Goal: Information Seeking & Learning: Learn about a topic

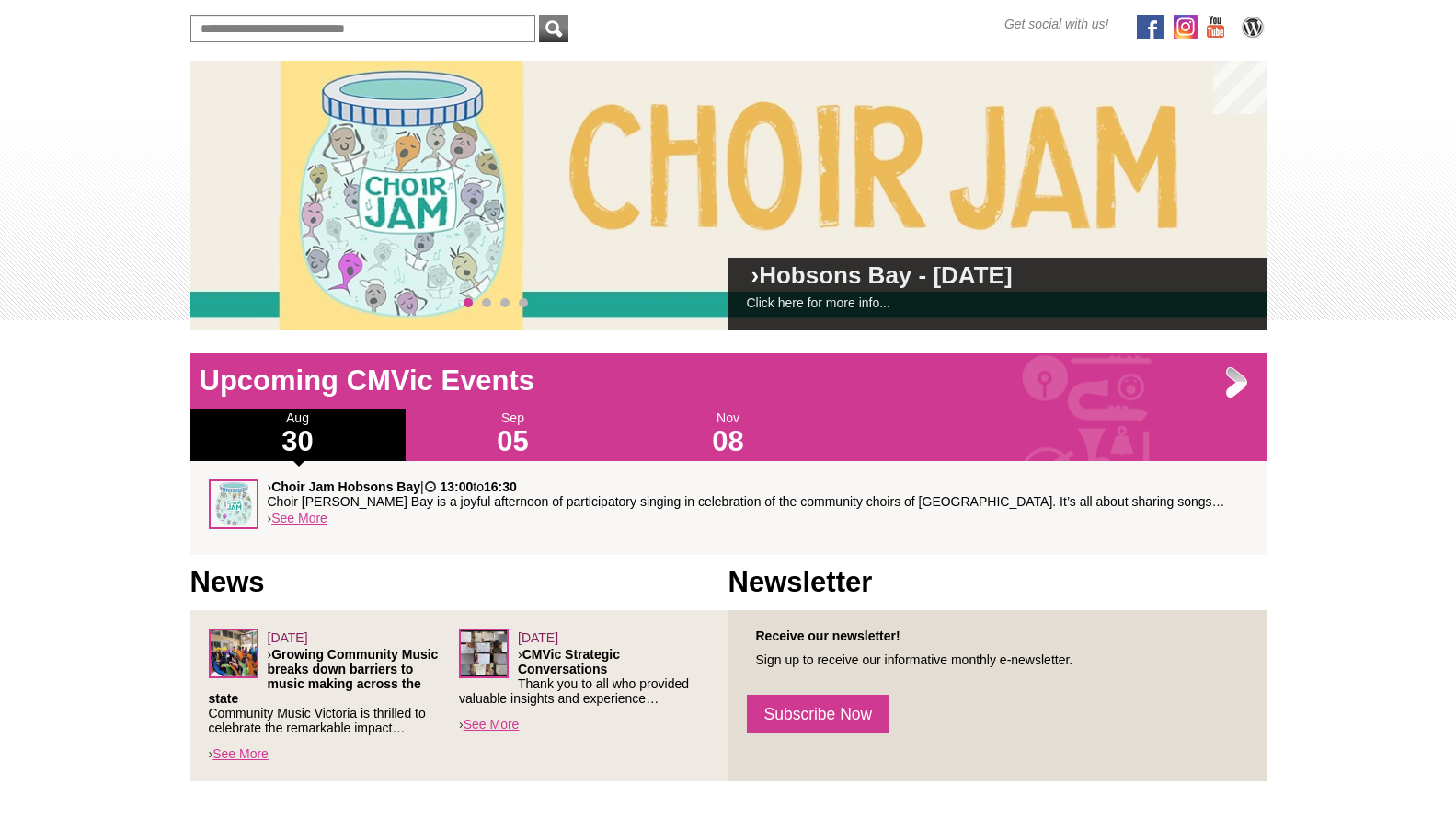
scroll to position [11, 0]
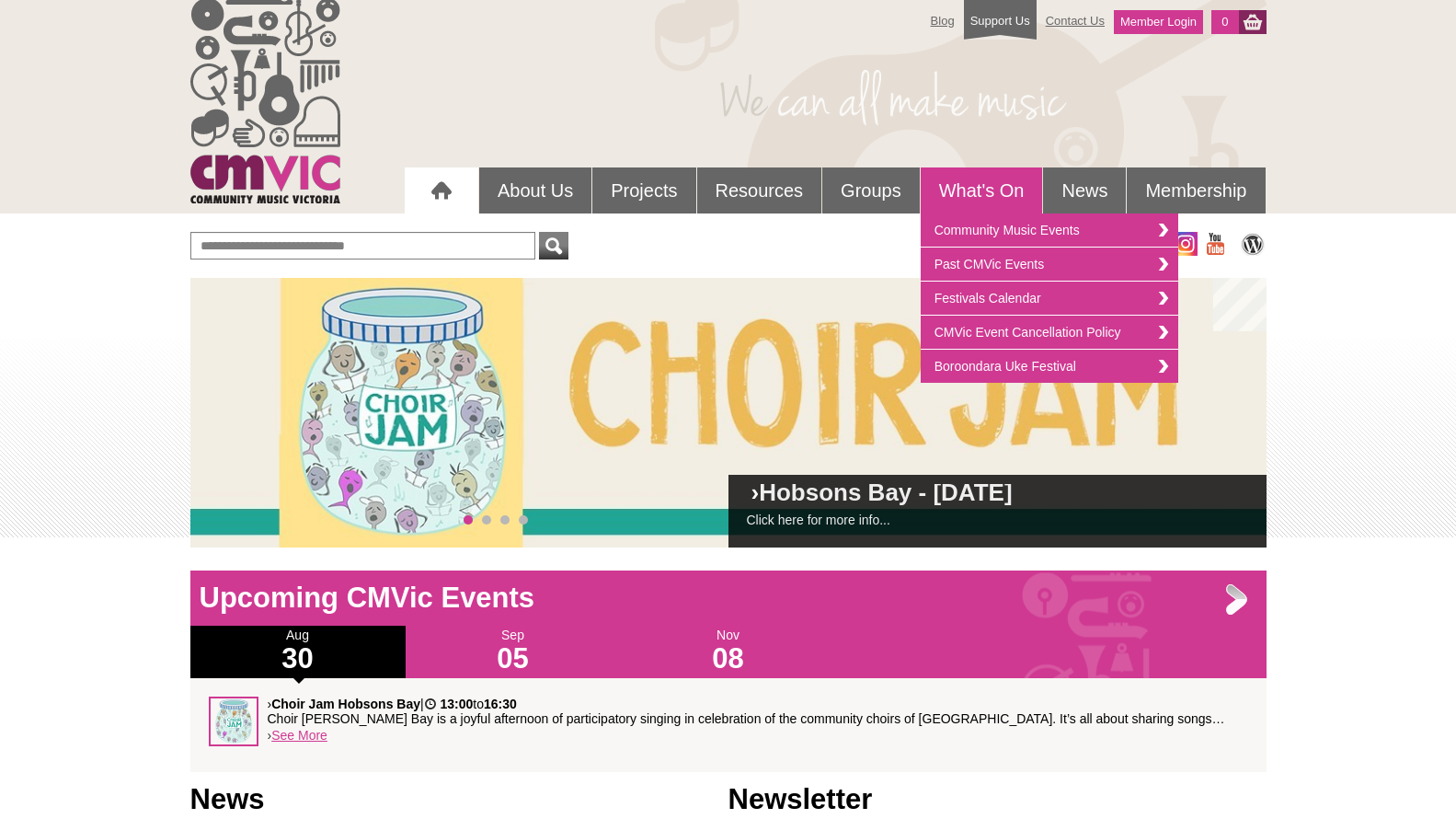
click at [1007, 187] on link "What's On" at bounding box center [981, 190] width 122 height 46
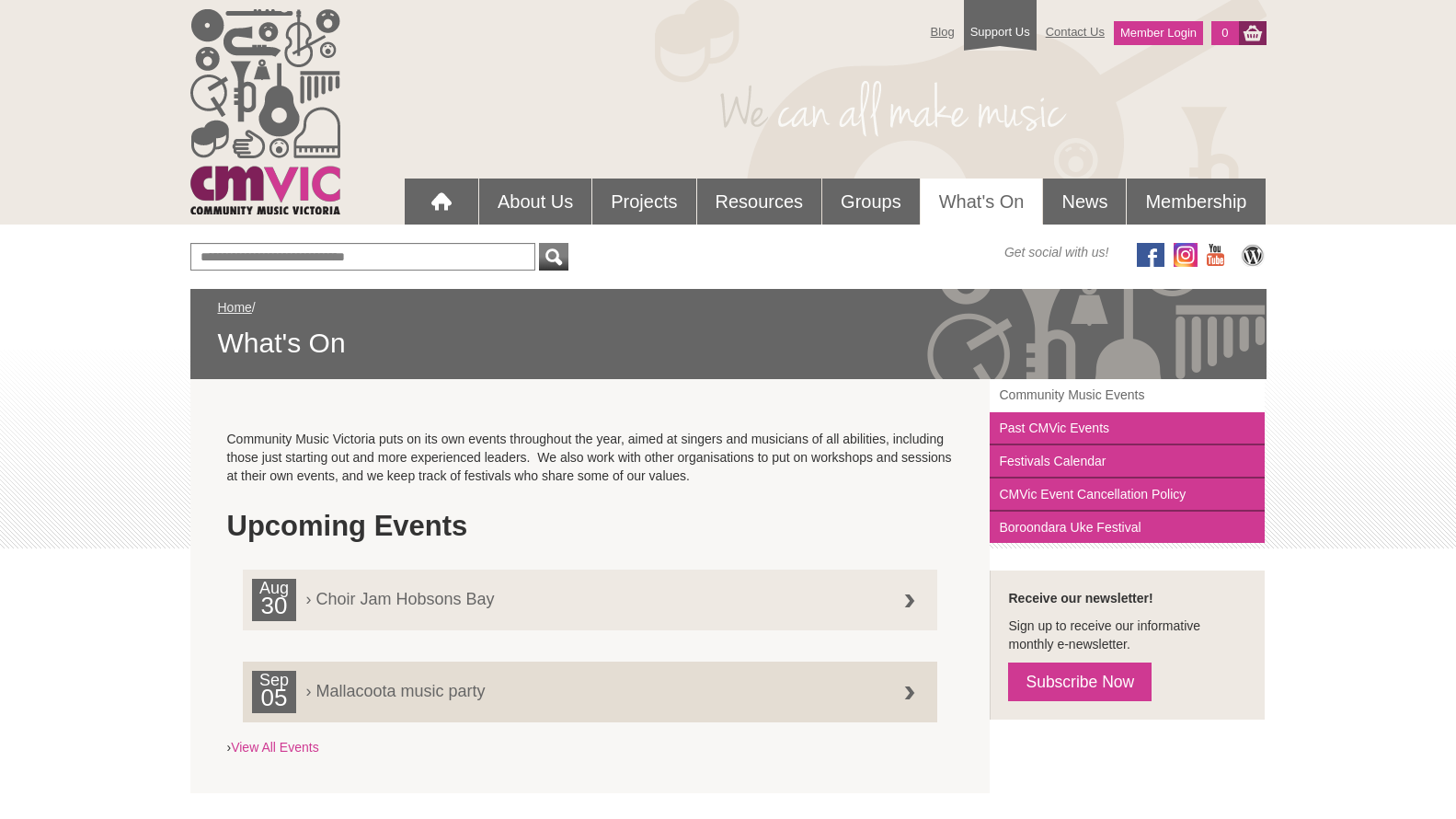
click at [1089, 392] on link "Community Music Events" at bounding box center [1127, 395] width 275 height 33
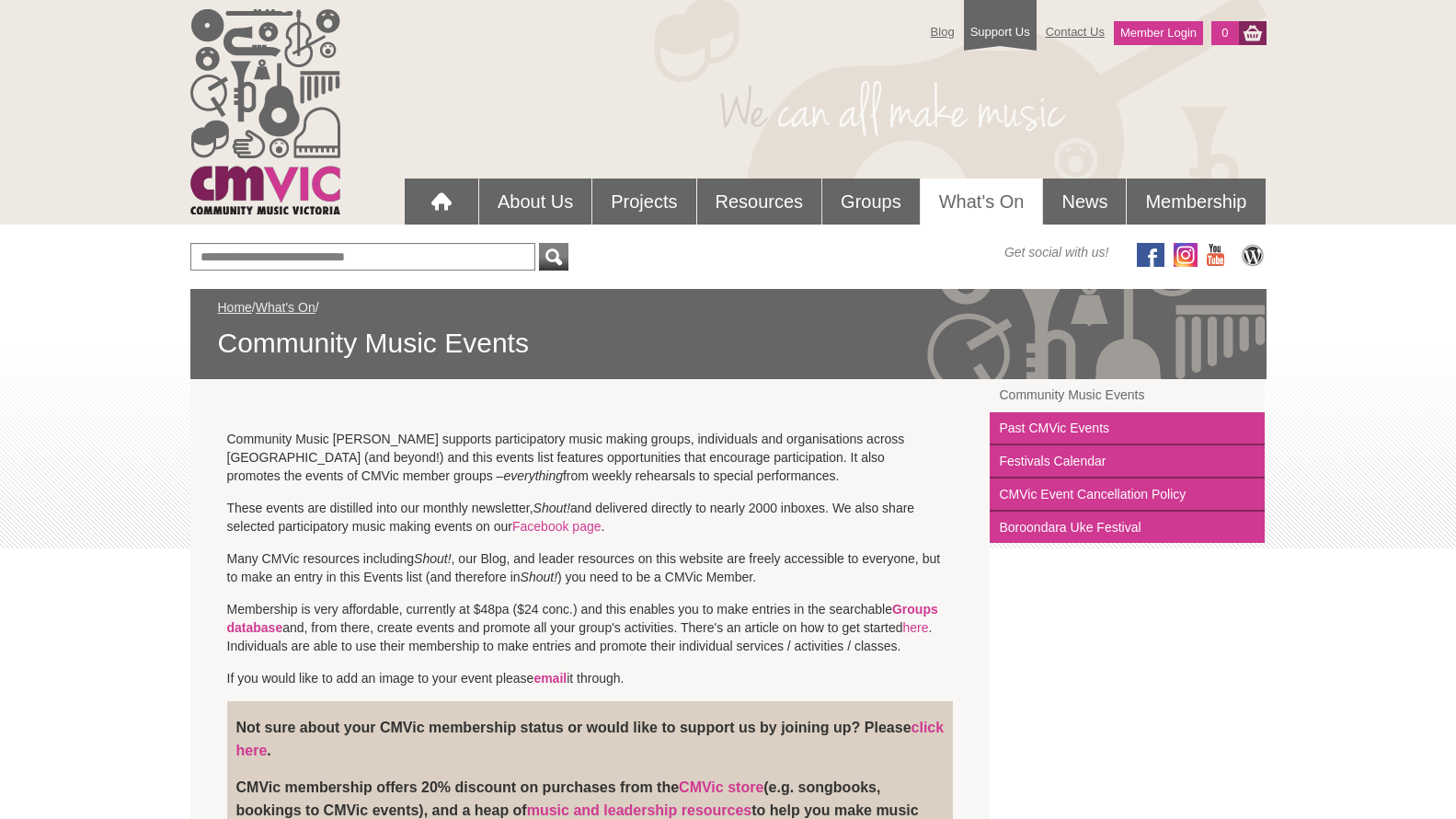
scroll to position [870, 0]
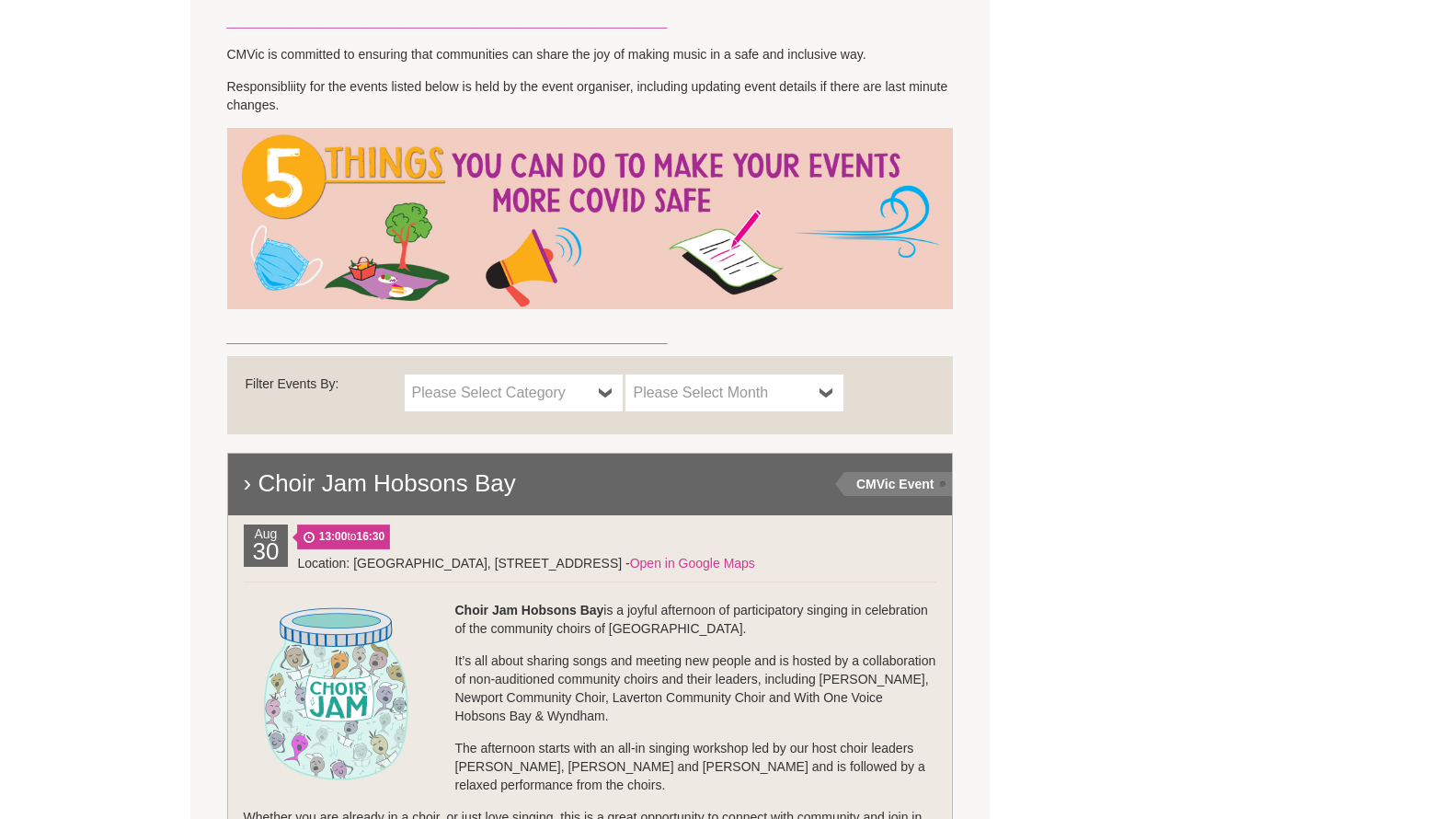
click at [599, 397] on b at bounding box center [606, 392] width 15 height 37
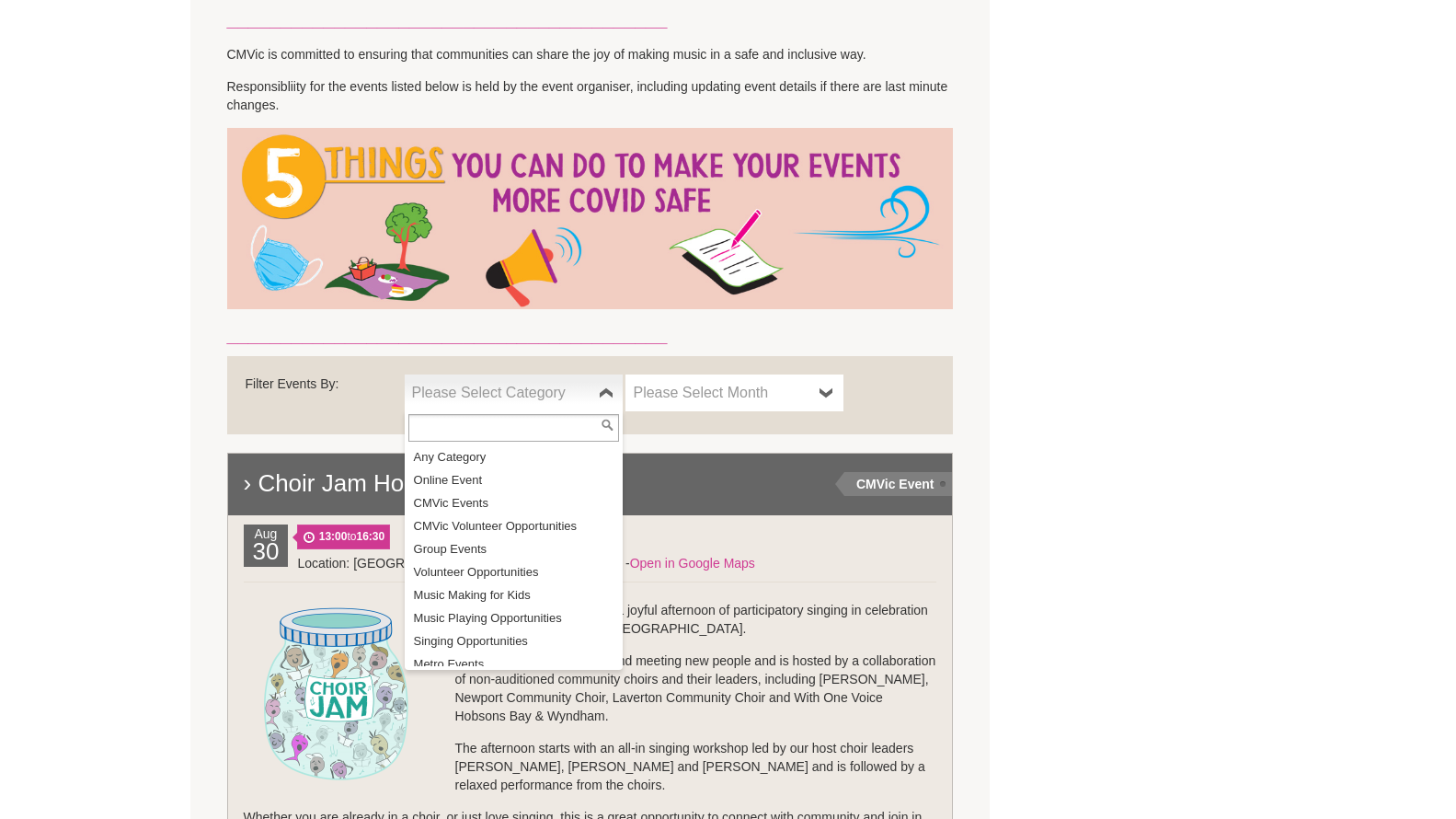
click at [676, 390] on span "Please Select Month" at bounding box center [722, 392] width 180 height 22
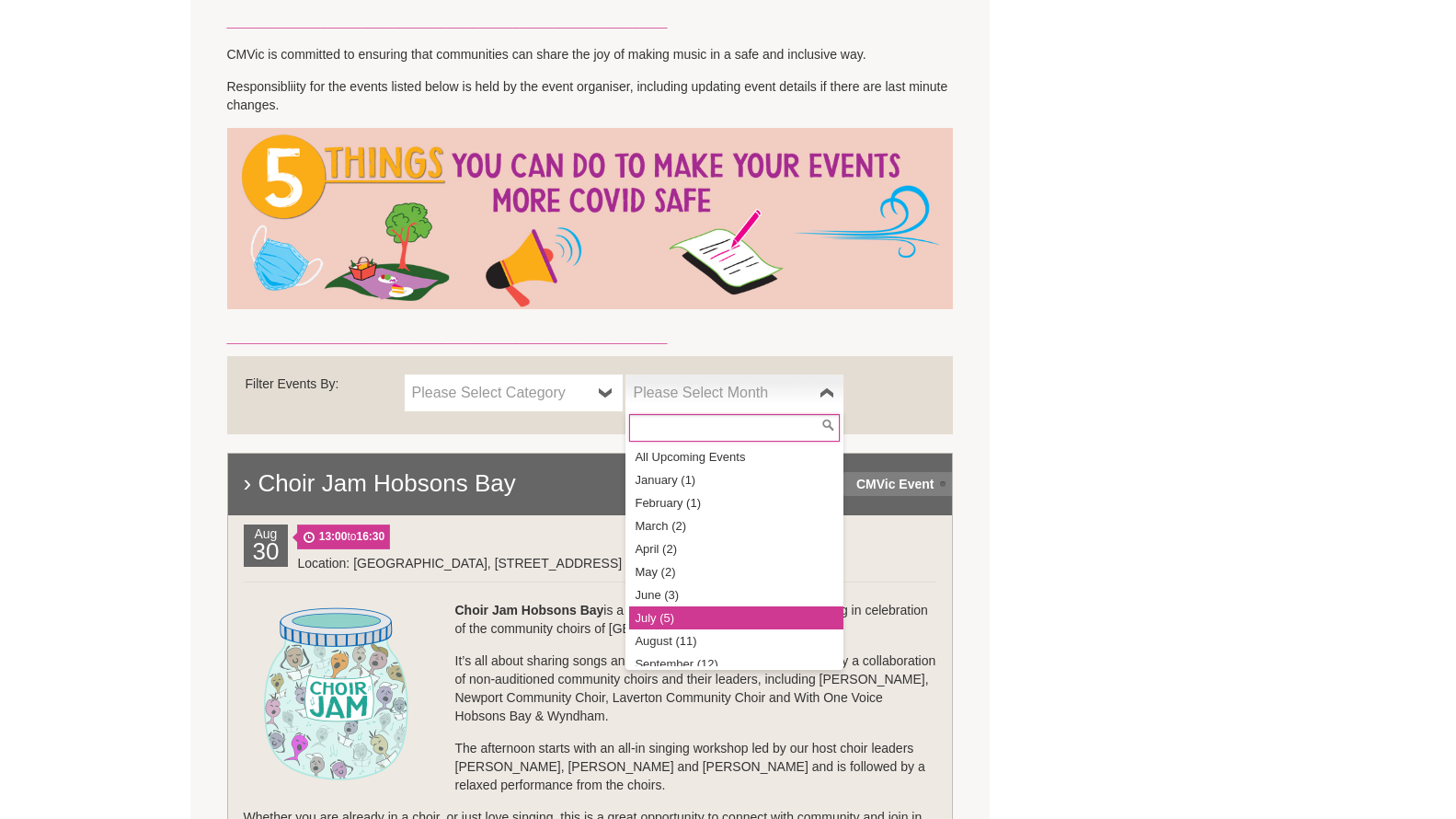
scroll to position [35, 0]
click at [713, 632] on li "September (12)" at bounding box center [736, 629] width 215 height 23
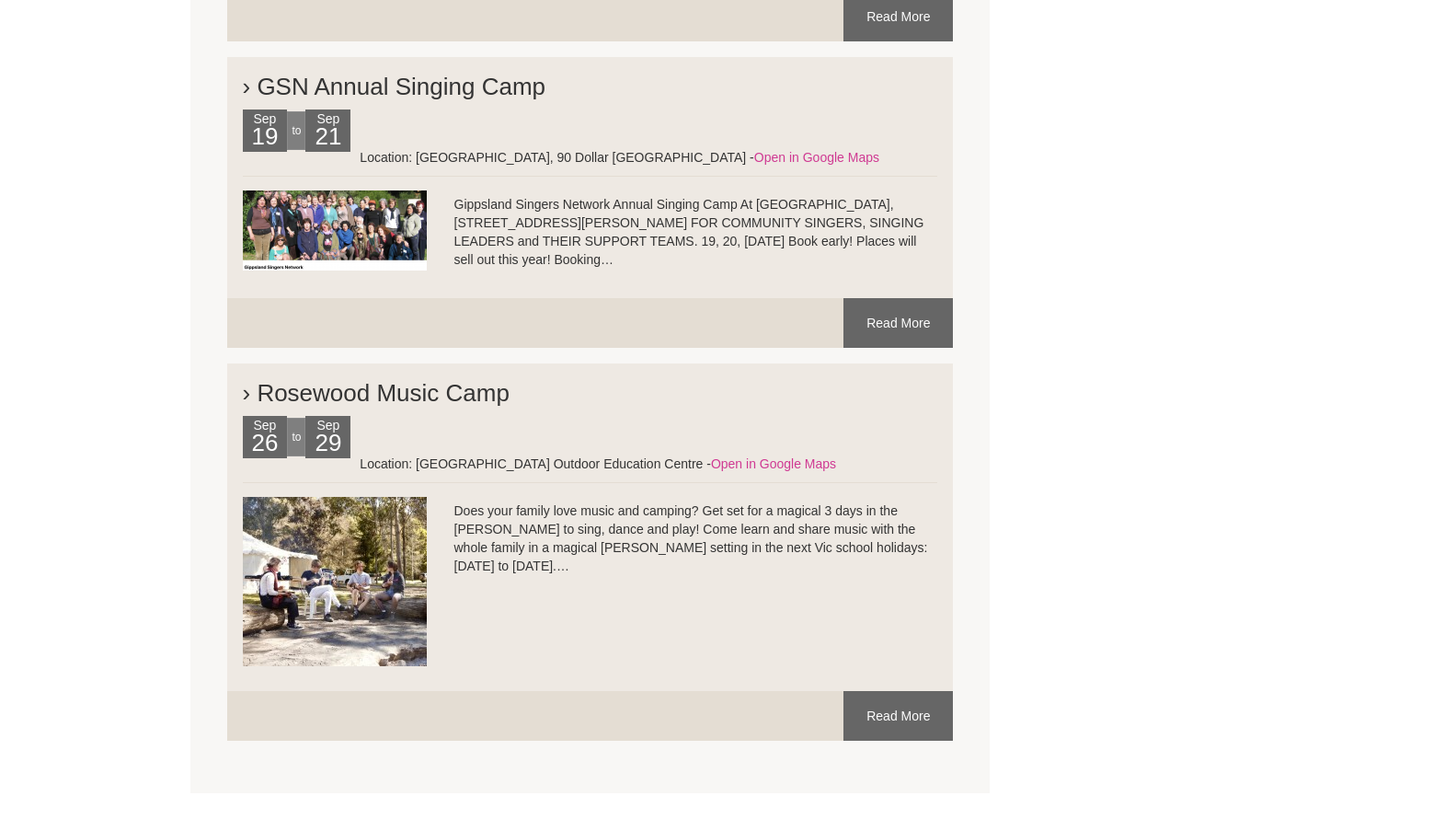
scroll to position [5360, 0]
